Goal: Task Accomplishment & Management: Manage account settings

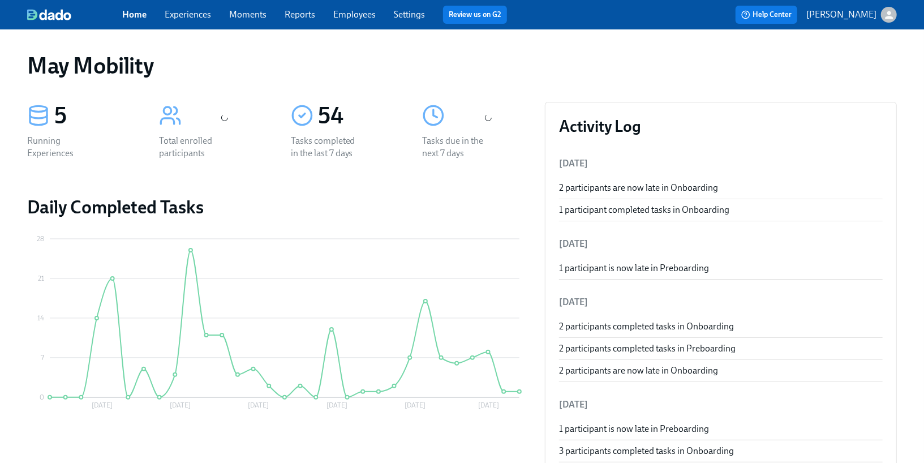
click at [359, 18] on link "Employees" at bounding box center [354, 14] width 42 height 11
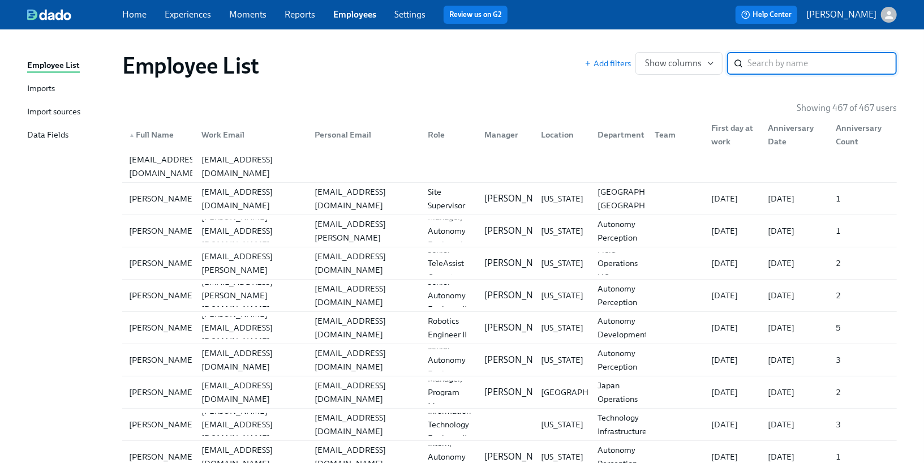
click at [58, 92] on link "Imports" at bounding box center [70, 89] width 86 height 14
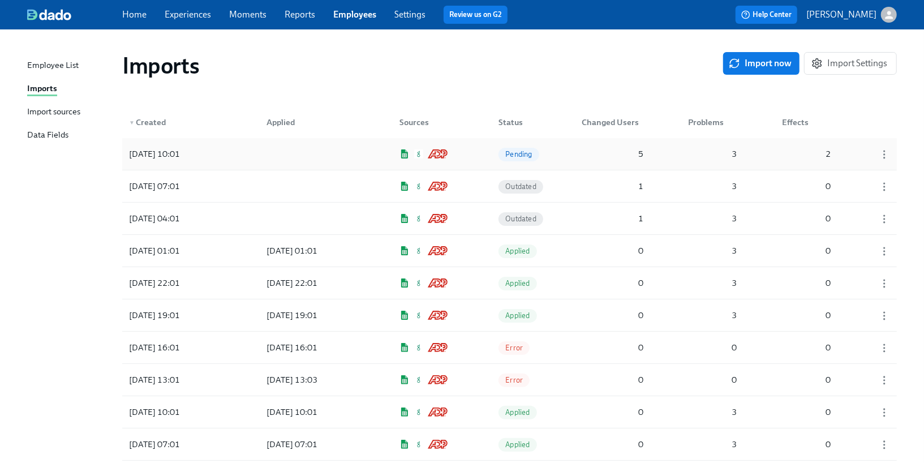
click at [179, 156] on div "[DATE] 10:01" at bounding box center [155, 154] width 60 height 14
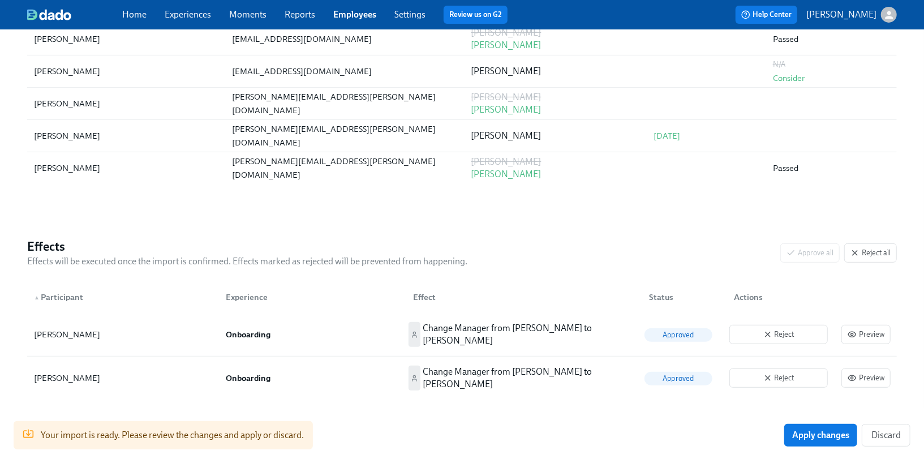
scroll to position [264, 0]
click at [808, 435] on span "Apply changes" at bounding box center [820, 435] width 57 height 11
